Goal: Register for event/course

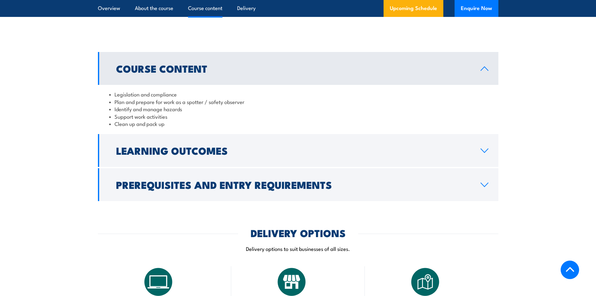
scroll to position [563, 0]
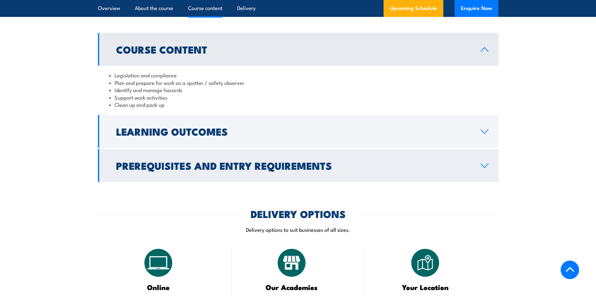
click at [487, 168] on icon at bounding box center [484, 165] width 8 height 5
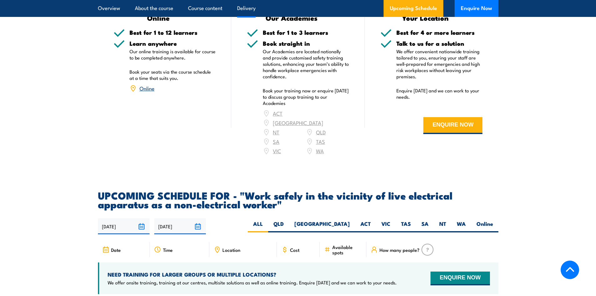
scroll to position [876, 0]
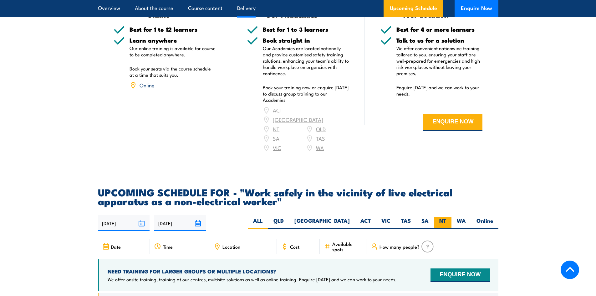
click at [441, 218] on label "NT" at bounding box center [443, 223] width 18 height 12
click at [446, 218] on input "NT" at bounding box center [448, 219] width 4 height 4
radio input "true"
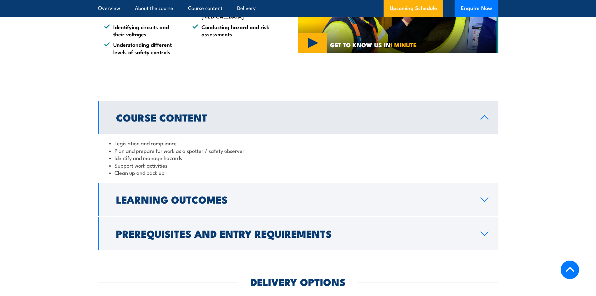
scroll to position [489, 0]
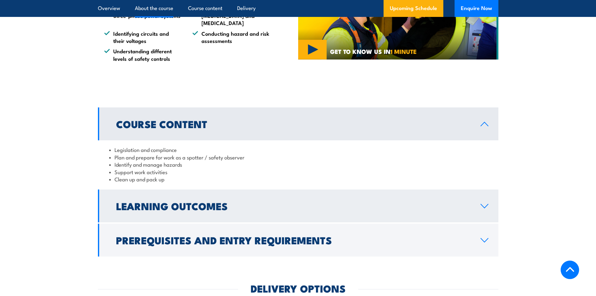
click at [486, 208] on icon at bounding box center [484, 205] width 8 height 5
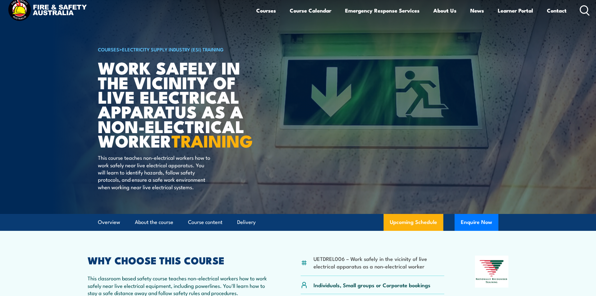
scroll to position [0, 0]
